Goal: Task Accomplishment & Management: Use online tool/utility

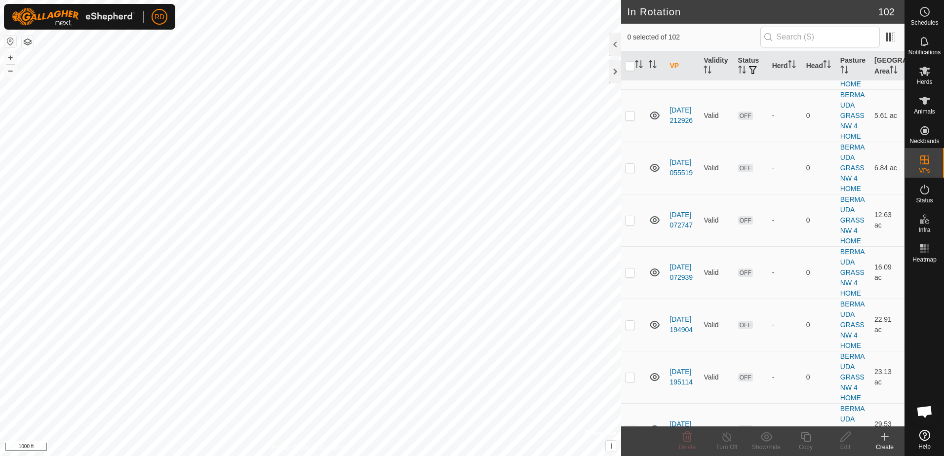
scroll to position [2649, 0]
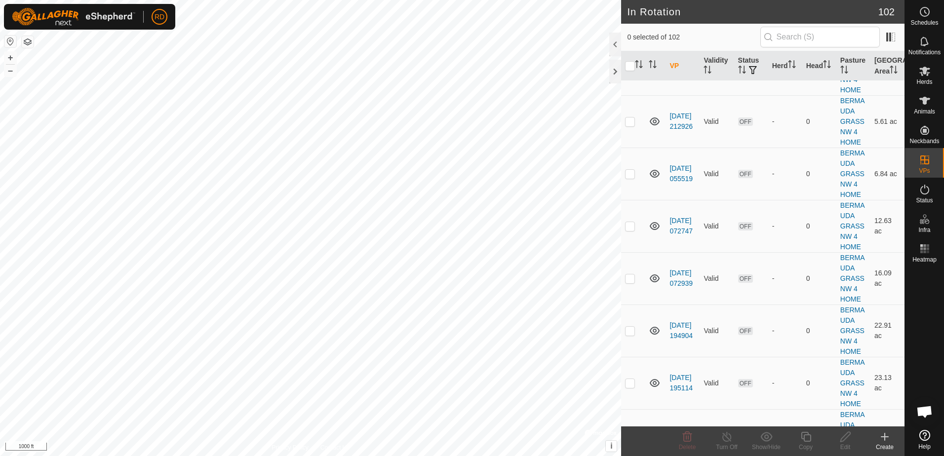
checkbox input "true"
click at [809, 442] on icon at bounding box center [806, 437] width 10 height 10
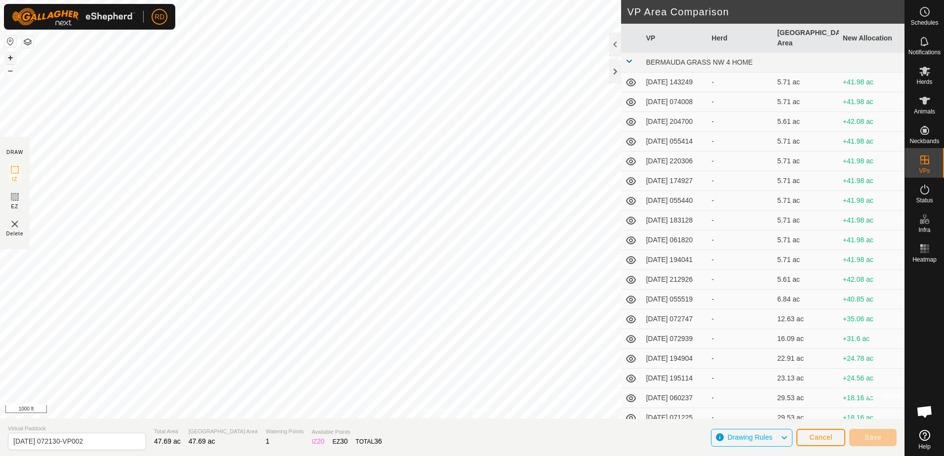
click at [11, 55] on button "+" at bounding box center [10, 58] width 12 height 12
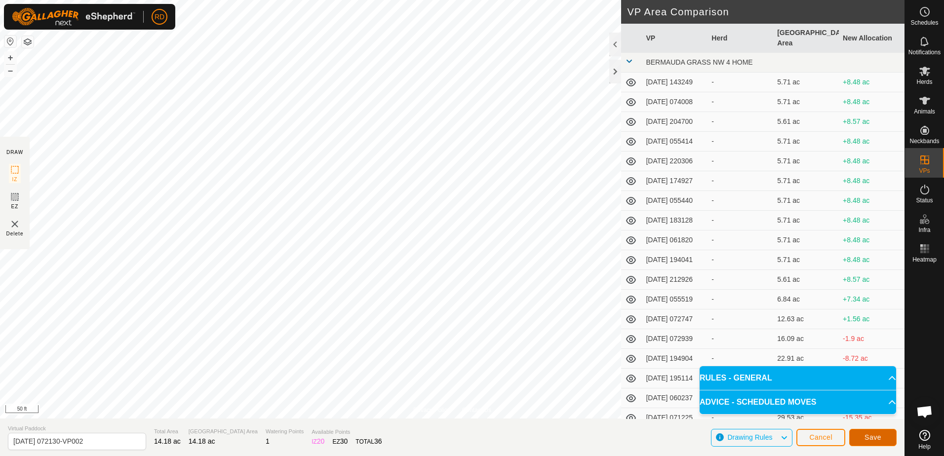
click at [875, 440] on span "Save" at bounding box center [873, 438] width 17 height 8
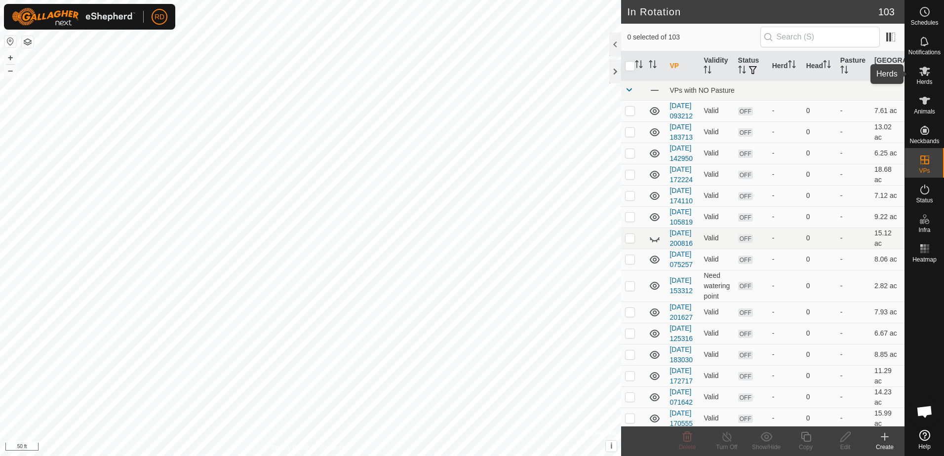
click at [926, 80] on span "Herds" at bounding box center [925, 82] width 16 height 6
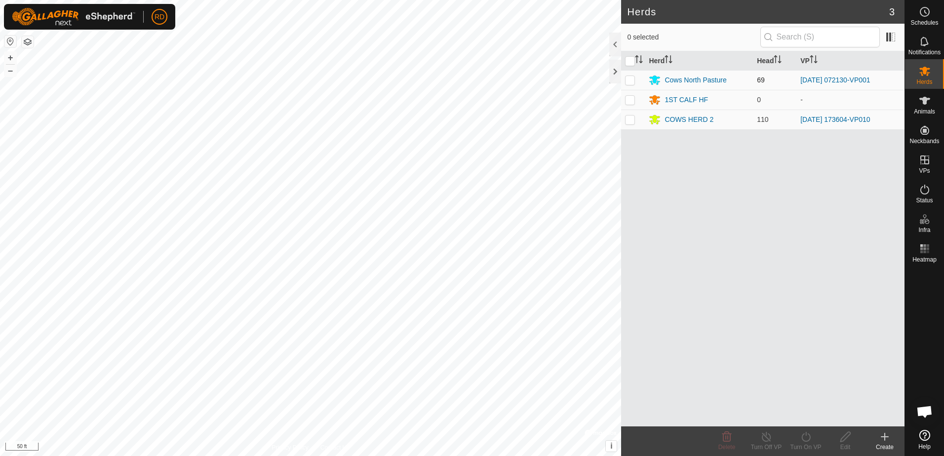
click at [632, 83] on p-checkbox at bounding box center [630, 80] width 10 height 8
checkbox input "true"
click at [808, 440] on icon at bounding box center [806, 437] width 12 height 12
click at [803, 415] on link "Now" at bounding box center [836, 416] width 98 height 20
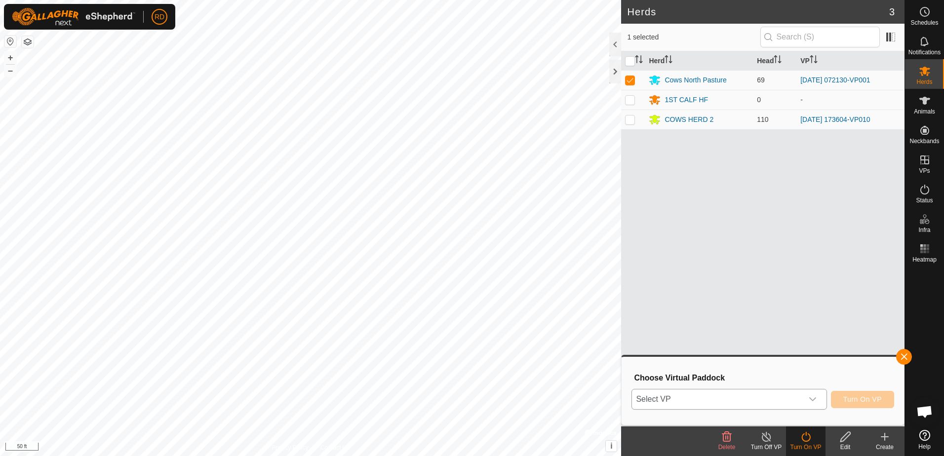
click at [814, 401] on icon "dropdown trigger" at bounding box center [813, 400] width 7 height 4
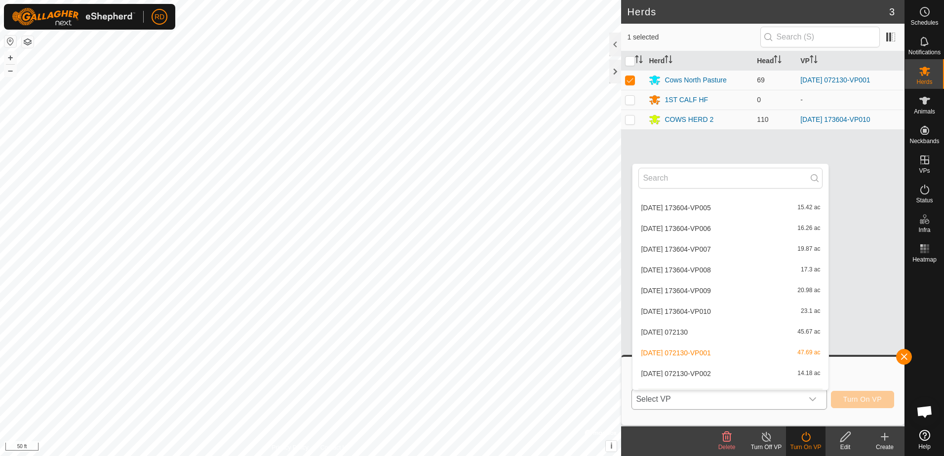
scroll to position [1430, 0]
click at [677, 327] on li "[DATE] 072130-VP002 14.18 ac" at bounding box center [731, 330] width 196 height 20
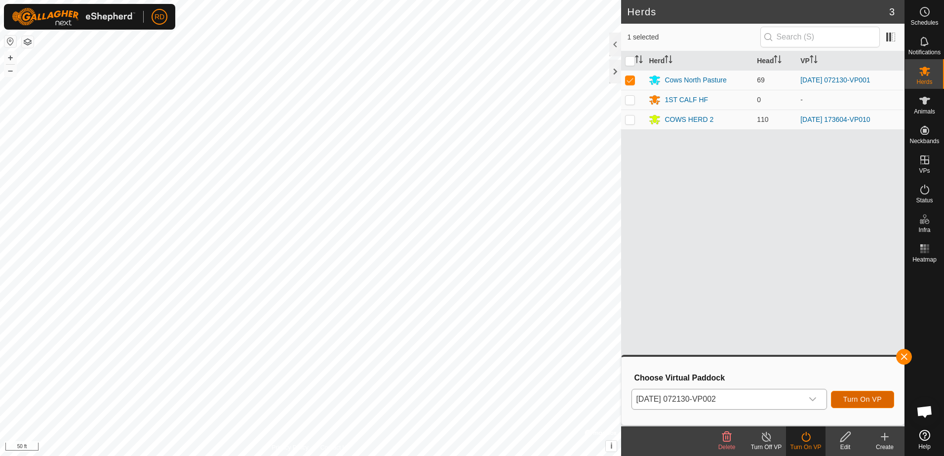
click at [853, 399] on span "Turn On VP" at bounding box center [863, 400] width 39 height 8
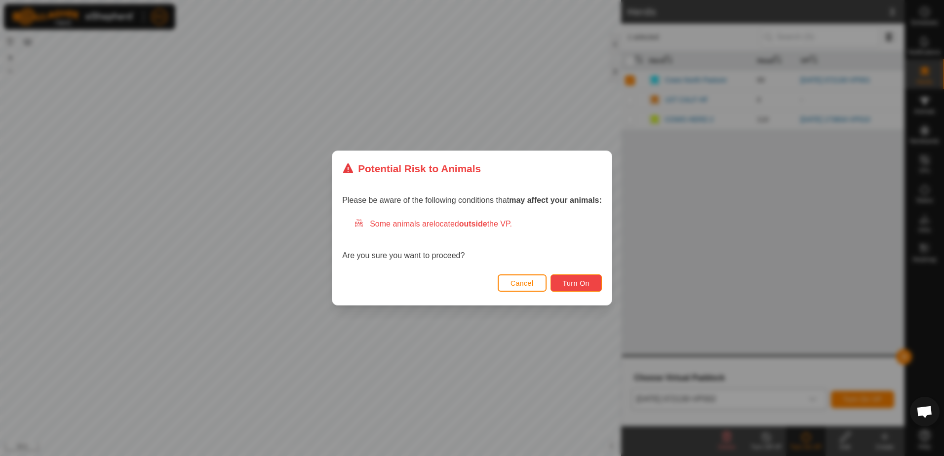
click at [576, 279] on button "Turn On" at bounding box center [576, 283] width 51 height 17
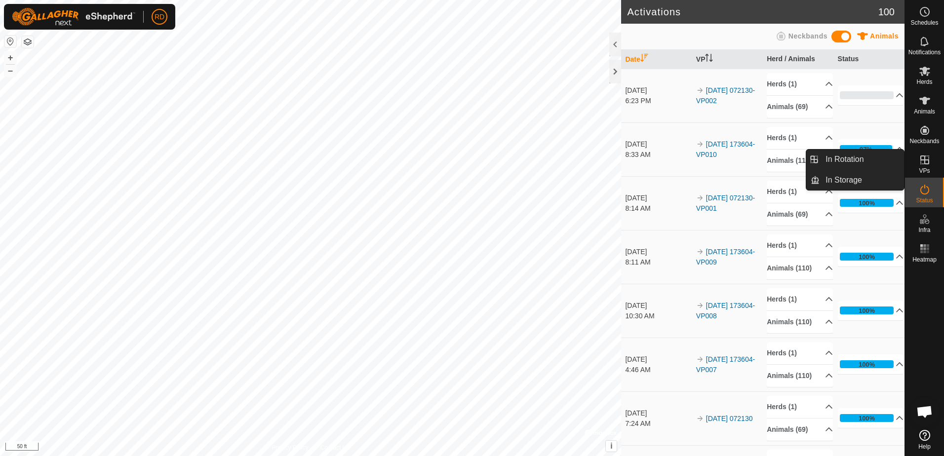
click at [928, 163] on icon at bounding box center [925, 160] width 12 height 12
click at [843, 162] on link "In Rotation" at bounding box center [862, 160] width 84 height 20
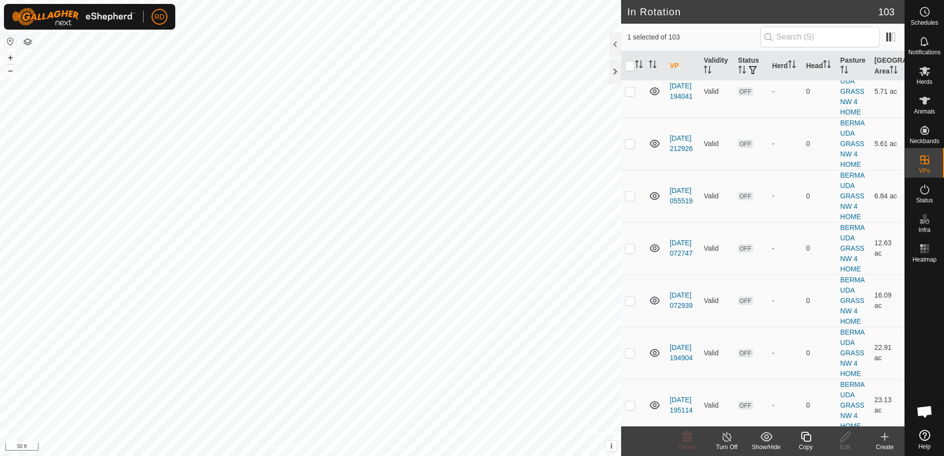
scroll to position [2615, 0]
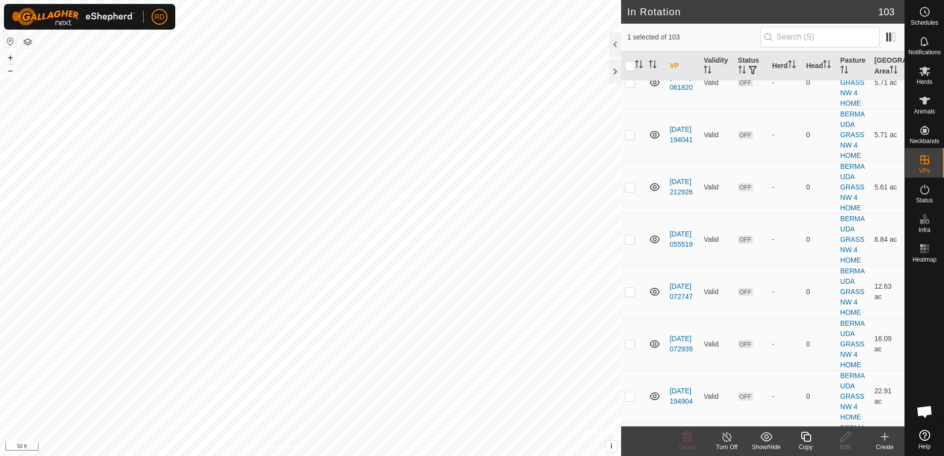
checkbox input "false"
